Goal: Task Accomplishment & Management: Manage account settings

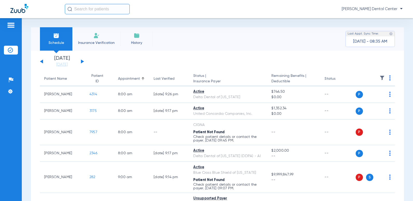
click at [91, 42] on span "Insurance Verification" at bounding box center [96, 42] width 40 height 5
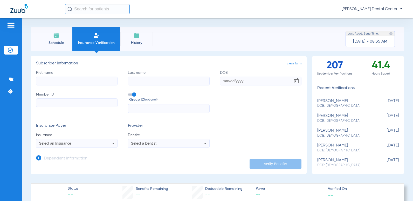
click at [64, 40] on span "Schedule" at bounding box center [56, 42] width 25 height 5
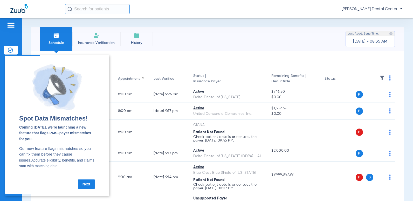
click at [85, 184] on link "Next" at bounding box center [86, 183] width 17 height 9
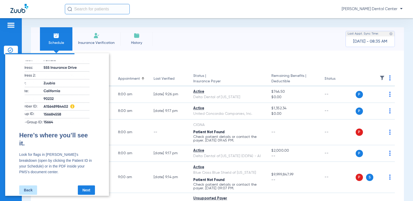
click at [87, 185] on link "Next" at bounding box center [86, 189] width 17 height 9
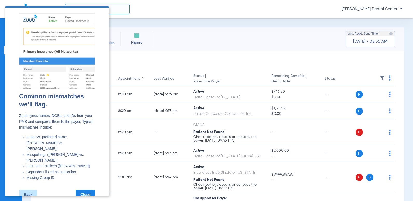
click at [87, 189] on link "Close" at bounding box center [85, 193] width 19 height 9
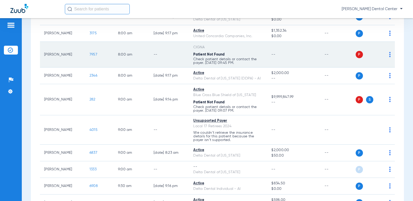
scroll to position [78, 0]
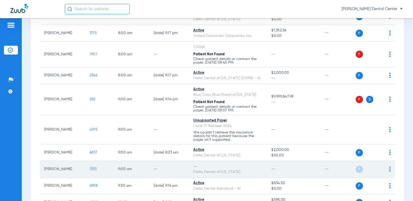
click at [60, 168] on td "[PERSON_NAME]" at bounding box center [62, 169] width 45 height 17
click at [89, 168] on span "1333" at bounding box center [92, 169] width 7 height 4
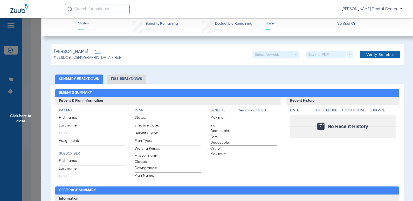
click at [308, 55] on span "Verify Benefits" at bounding box center [379, 54] width 27 height 4
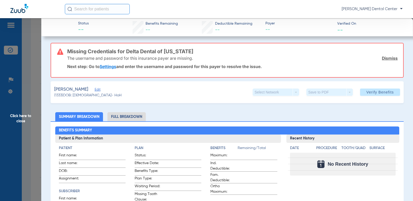
scroll to position [0, 0]
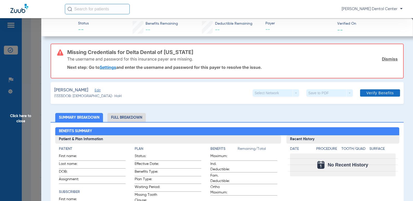
click at [308, 94] on span "Verify Benefits" at bounding box center [379, 93] width 27 height 4
click at [289, 64] on div "The username and password for this insurance payer are missing. Dismiss" at bounding box center [232, 58] width 330 height 13
click at [104, 67] on link "Settings" at bounding box center [108, 67] width 17 height 5
click at [112, 68] on link "Settings" at bounding box center [108, 67] width 17 height 5
click at [113, 67] on link "Settings" at bounding box center [108, 67] width 17 height 5
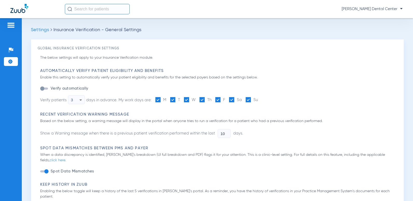
type input "1"
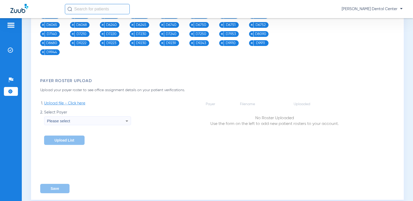
scroll to position [428, 0]
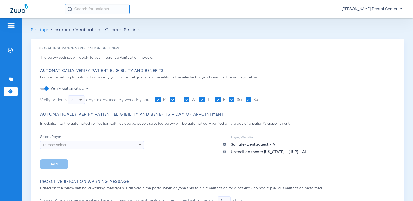
click at [83, 100] on icon at bounding box center [80, 100] width 6 height 6
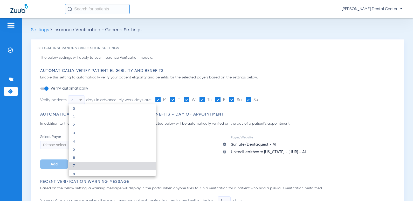
click at [83, 100] on div at bounding box center [206, 100] width 413 height 201
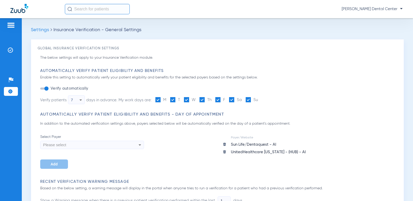
click at [103, 85] on div "Automatically Verify Patient Eligibility and Benefits Enable this setting to au…" at bounding box center [218, 90] width 357 height 44
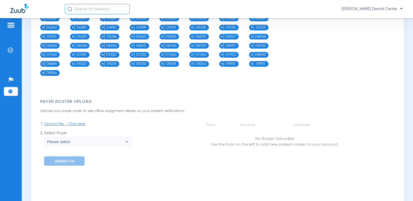
scroll to position [428, 0]
